Goal: Information Seeking & Learning: Learn about a topic

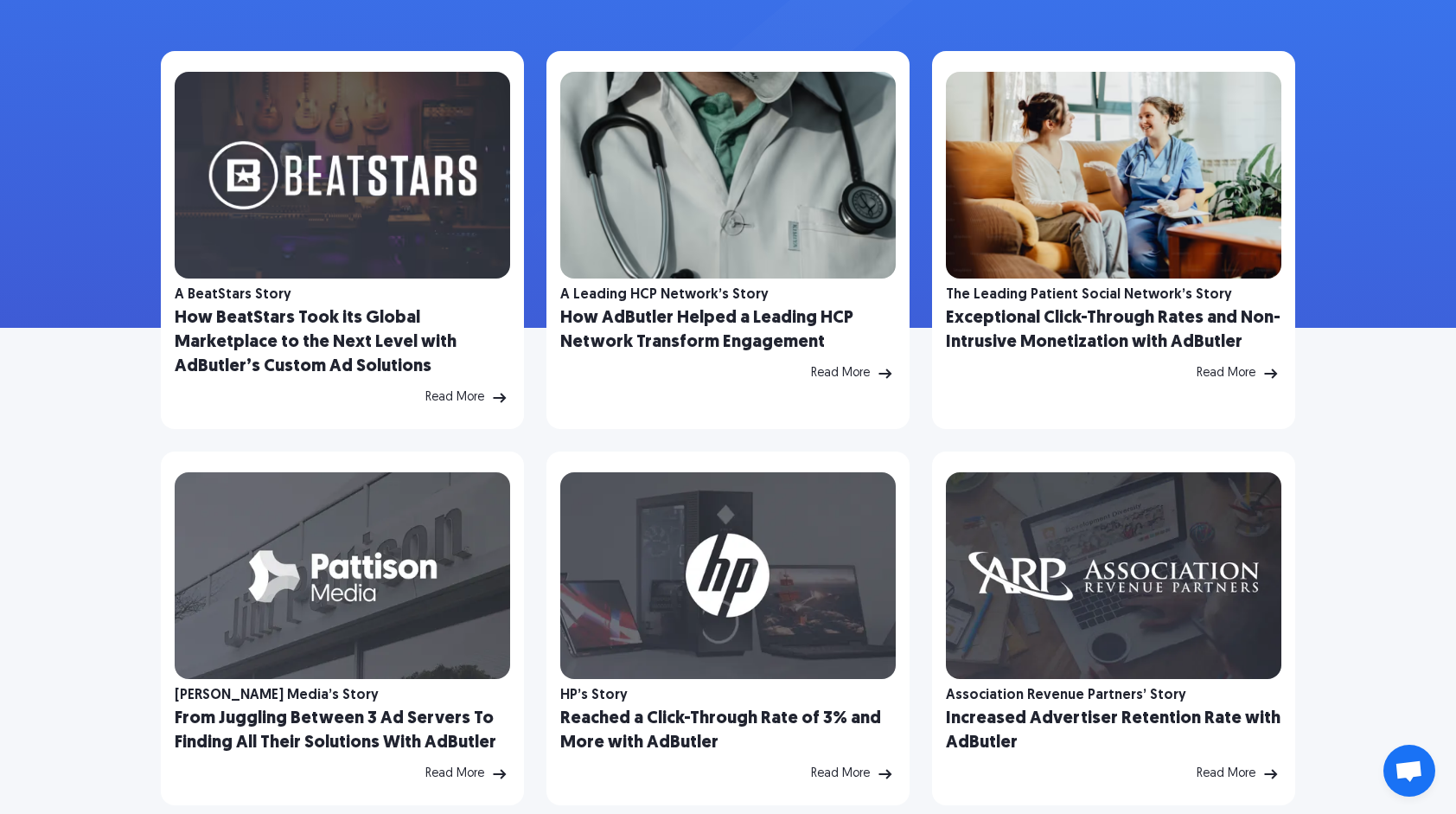
scroll to position [260, 0]
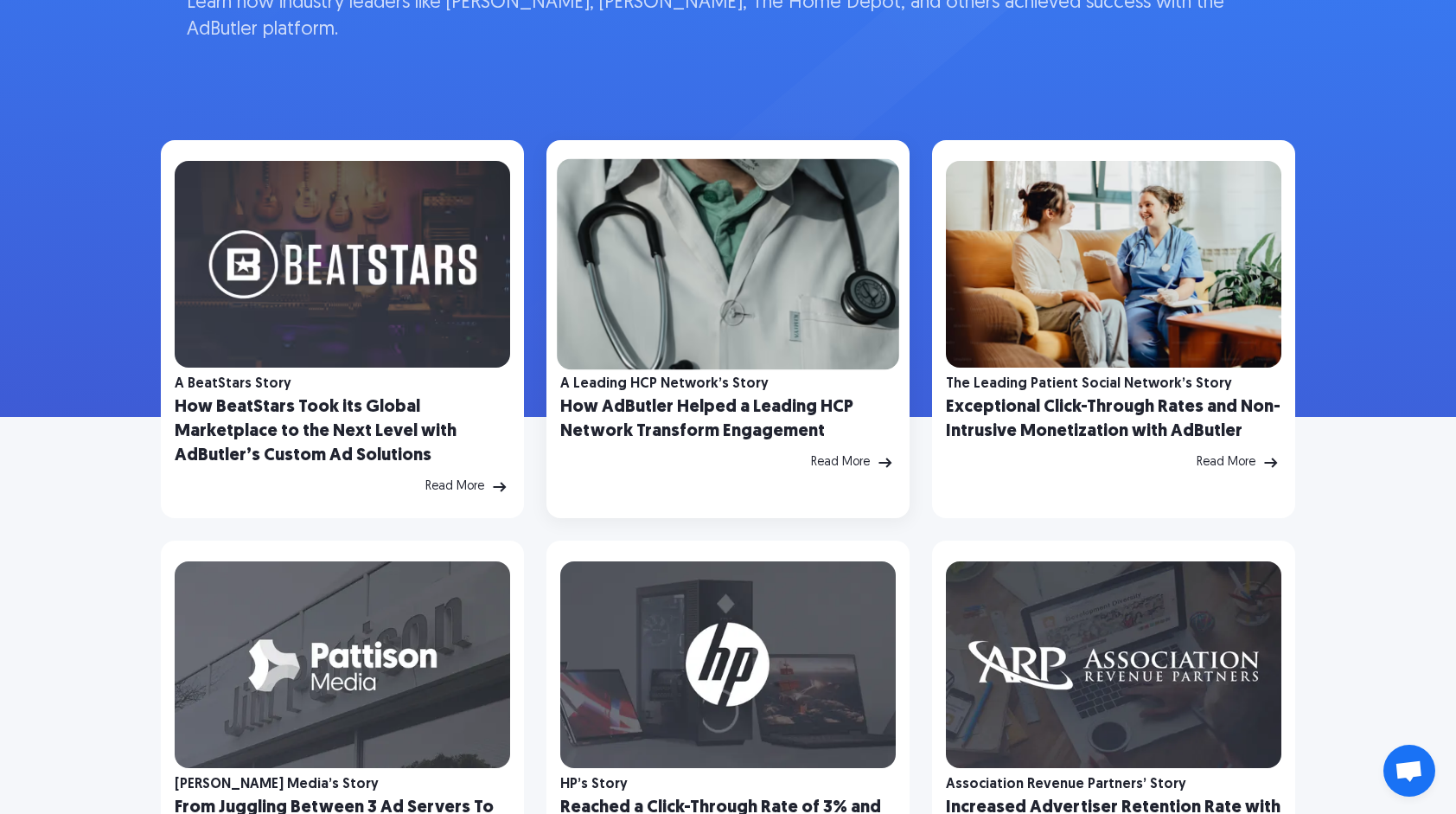
click at [678, 262] on img at bounding box center [728, 265] width 342 height 211
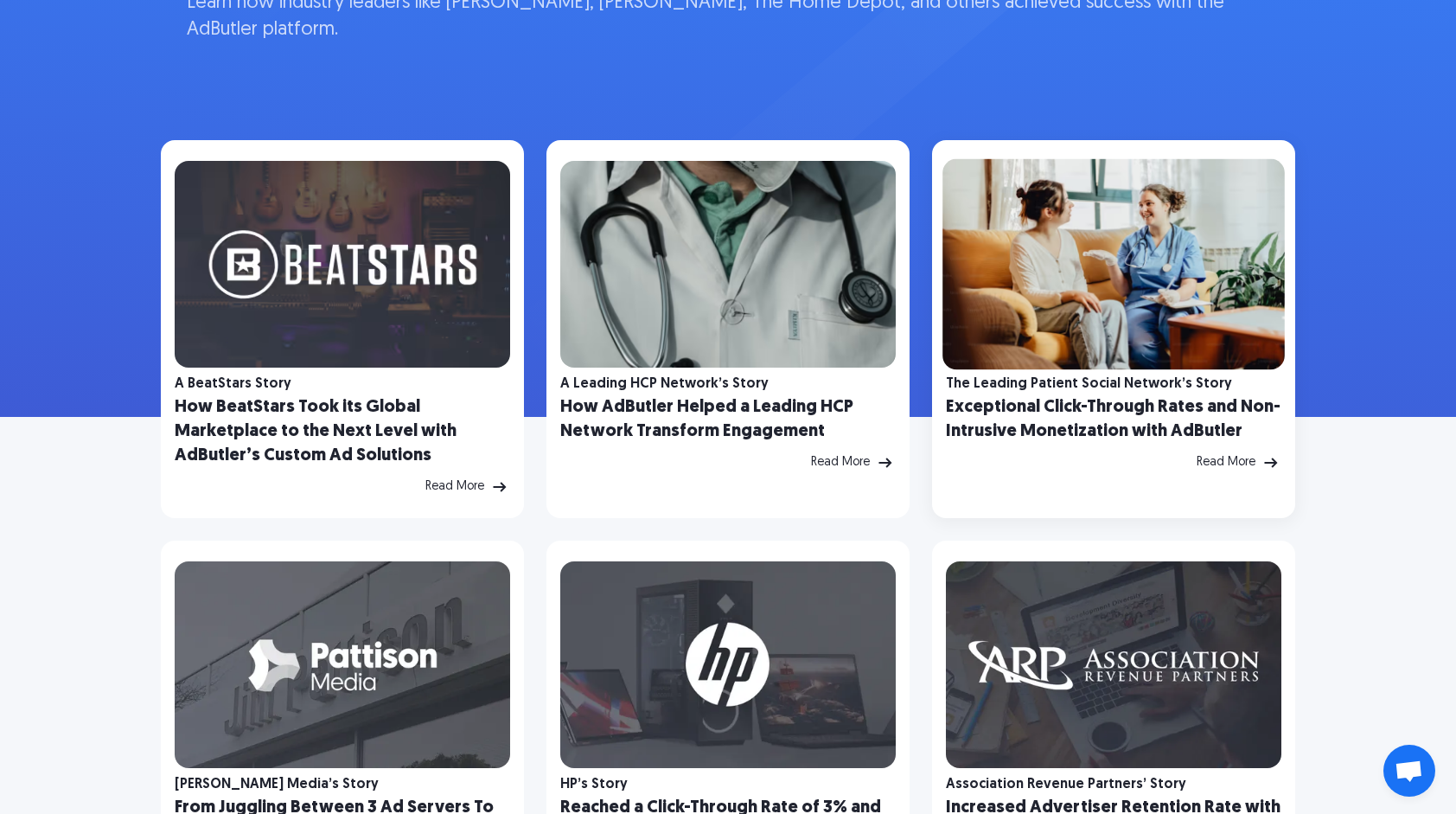
click at [1067, 323] on img at bounding box center [1114, 265] width 342 height 211
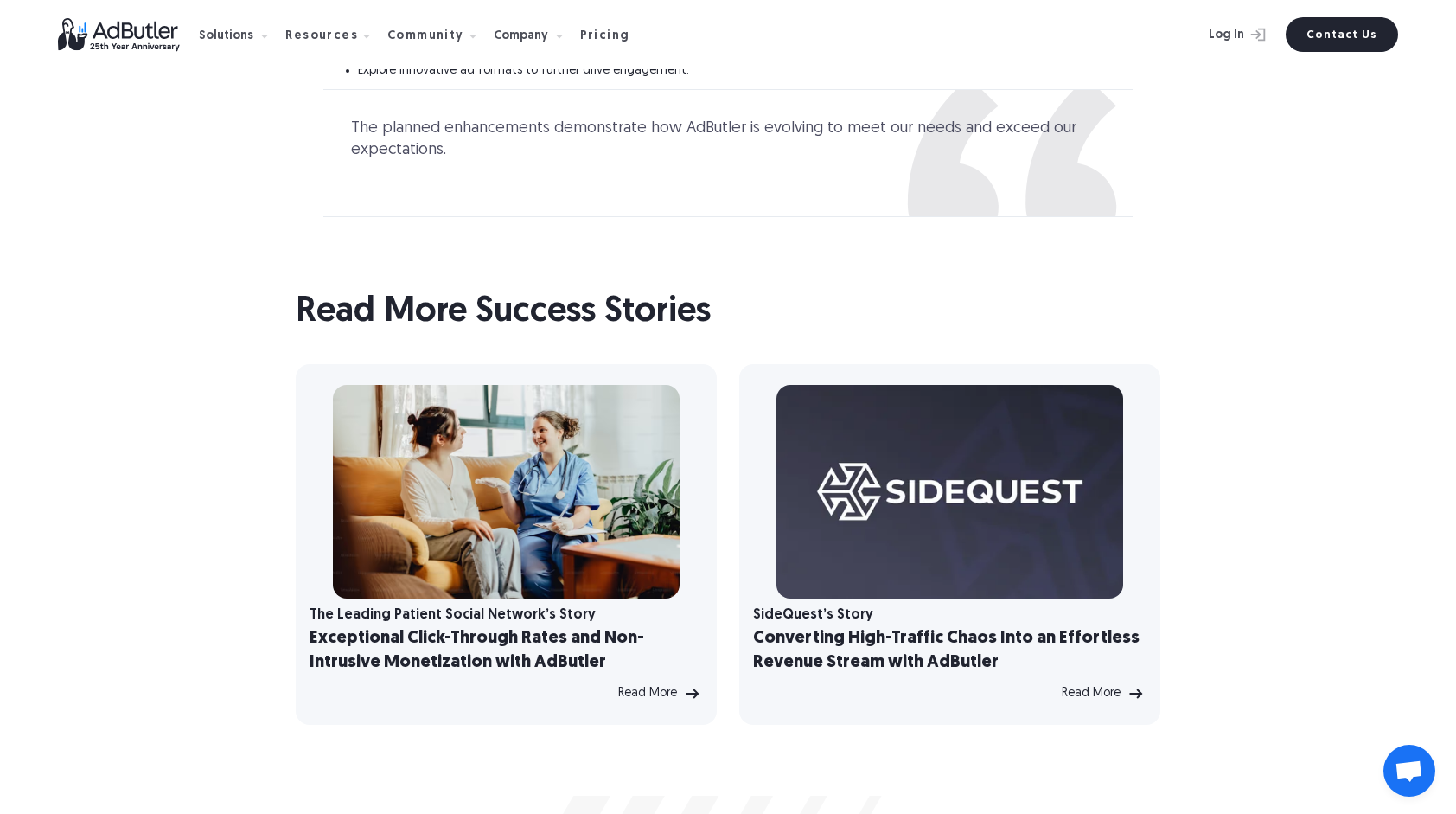
scroll to position [5363, 0]
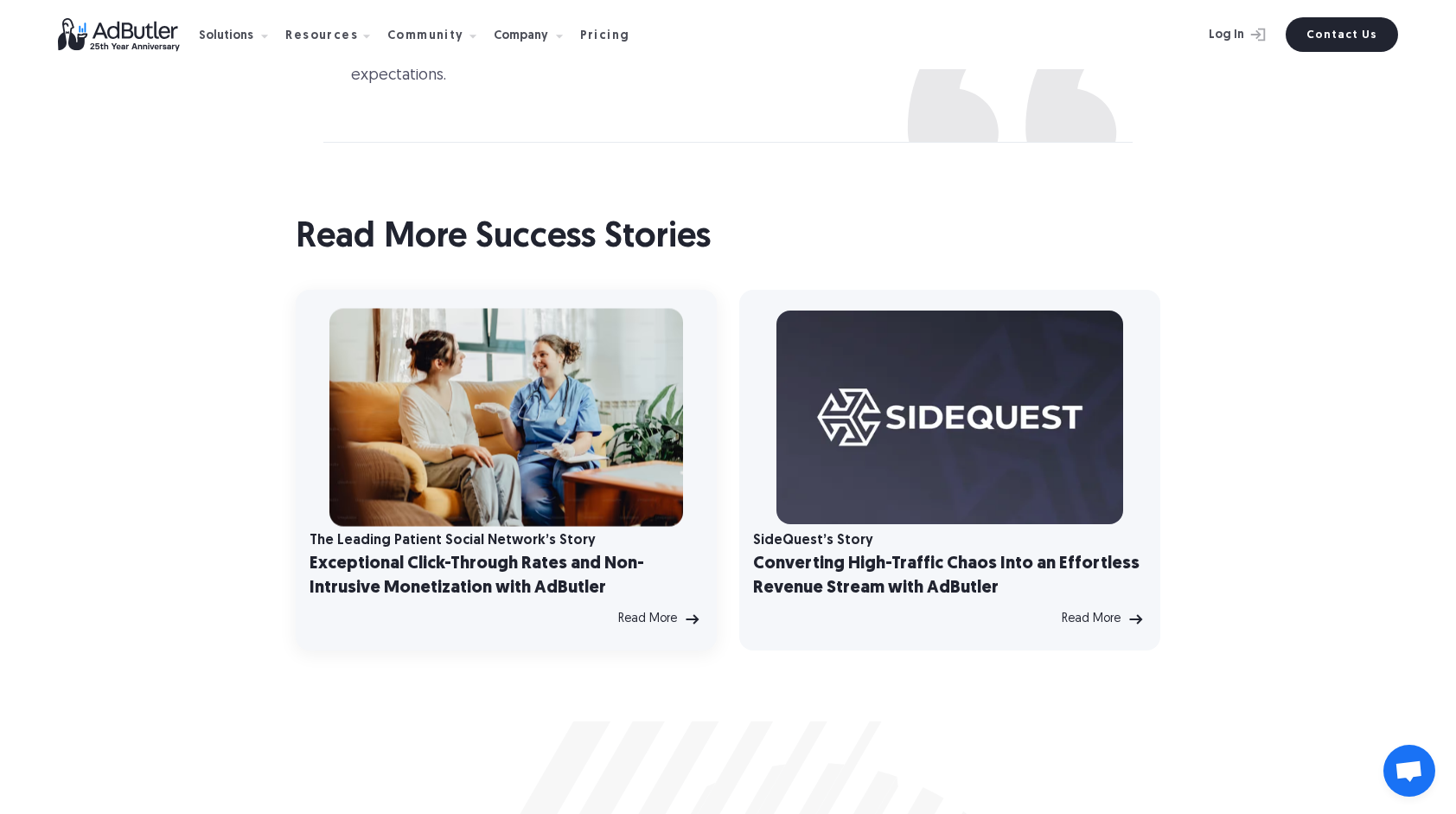
click at [567, 386] on img at bounding box center [506, 418] width 354 height 218
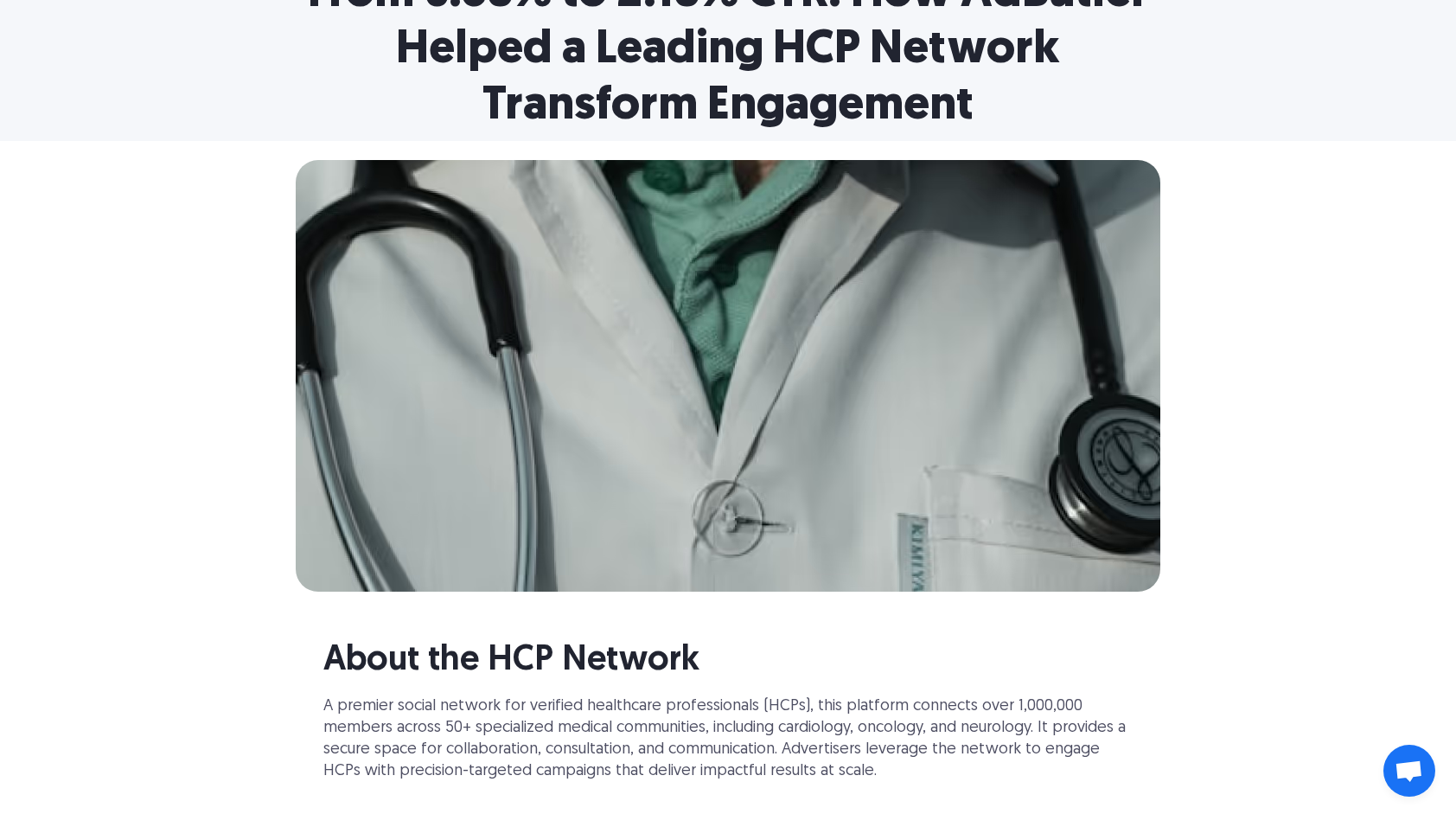
scroll to position [86, 0]
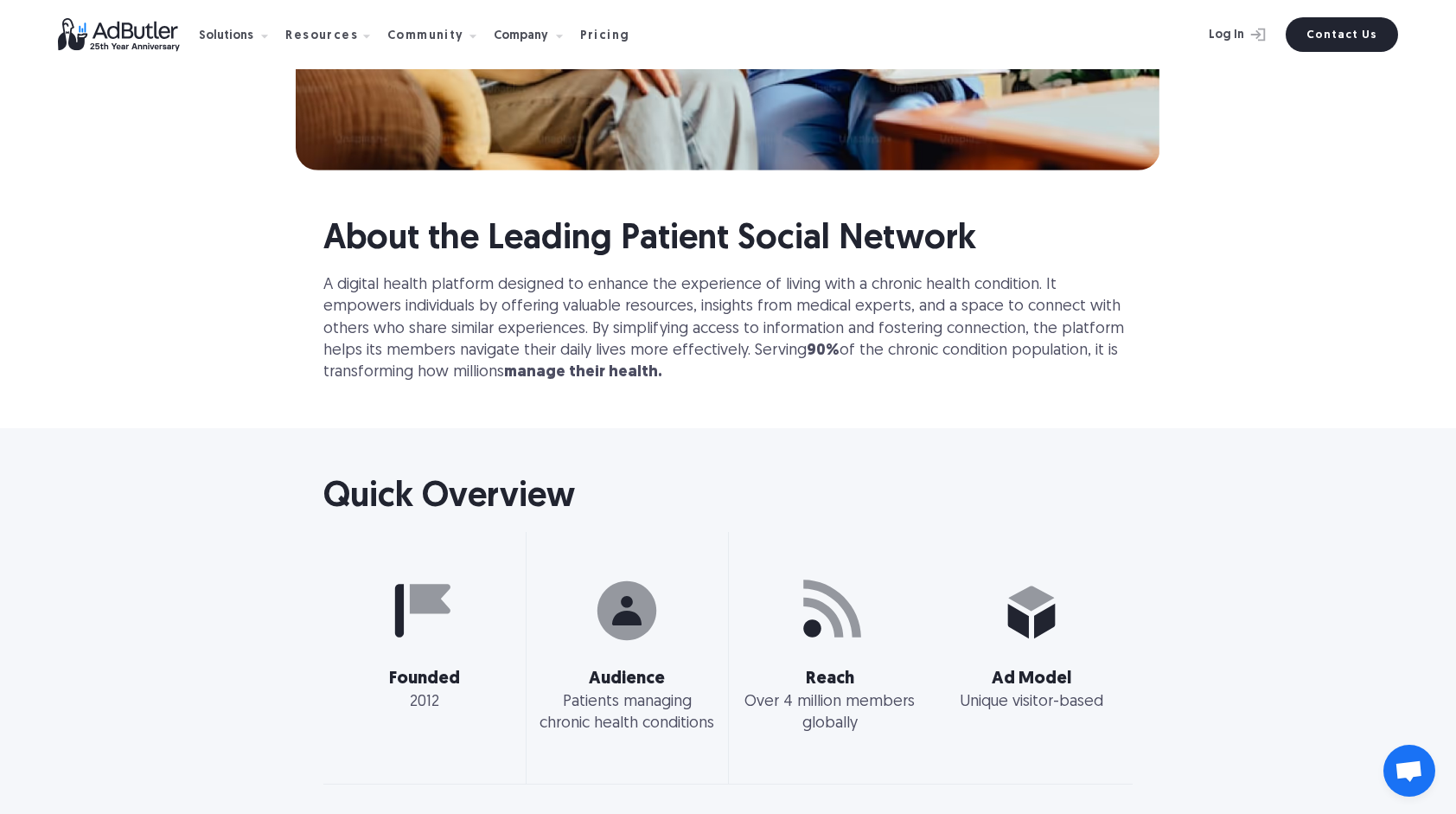
scroll to position [692, 0]
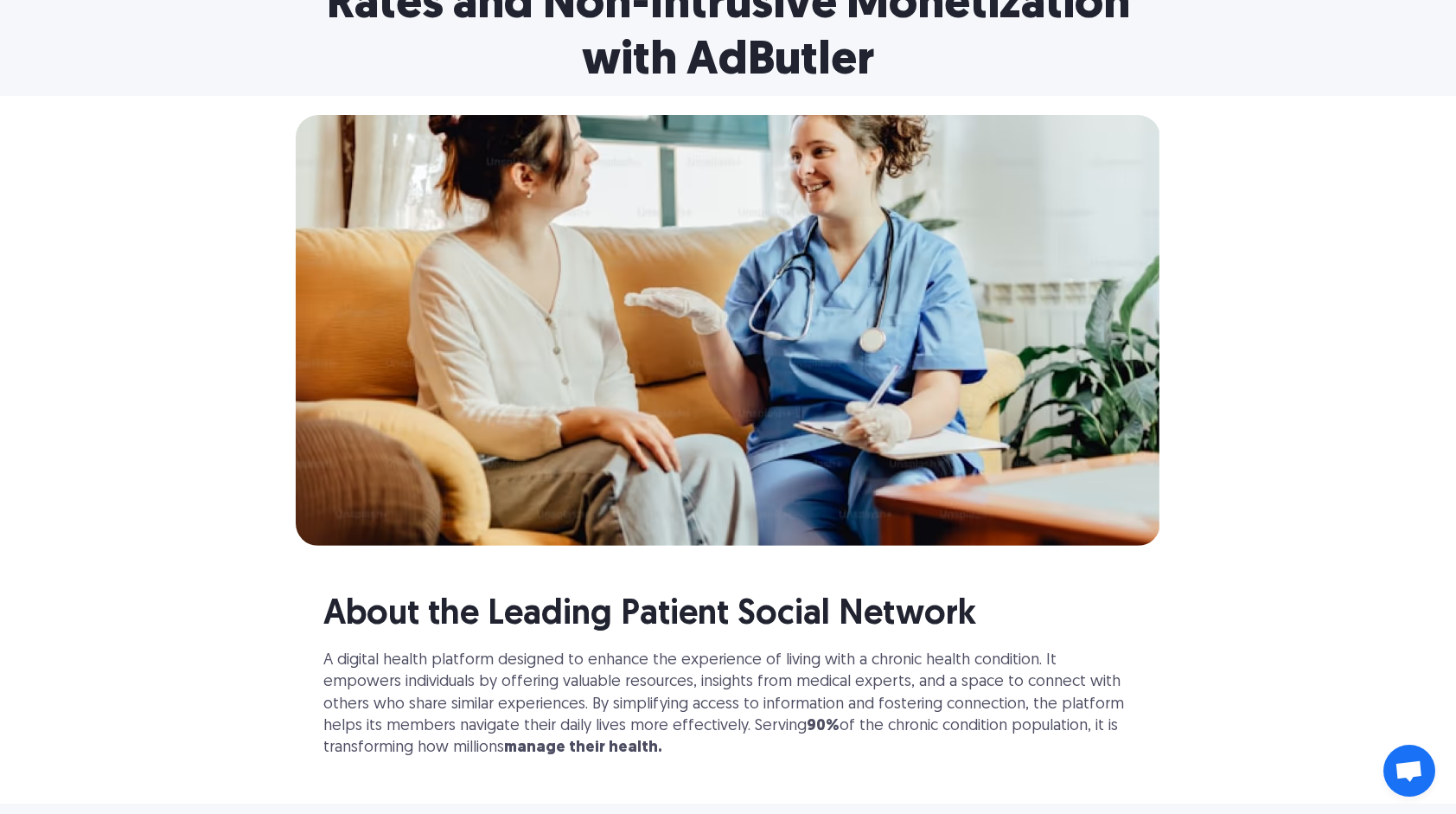
scroll to position [86, 0]
